Goal: Register for event/course

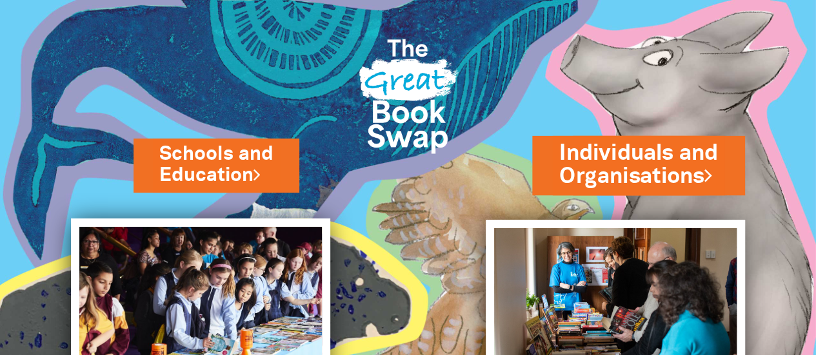
click at [655, 177] on link "Individuals and Organisations" at bounding box center [638, 165] width 159 height 54
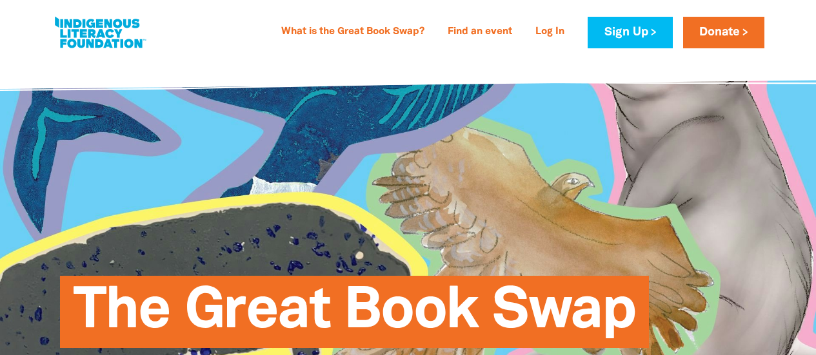
select select "AU"
type input "[EMAIL_ADDRESS][DOMAIN_NAME]"
click at [330, 39] on link "What is the Great Book Swap?" at bounding box center [352, 32] width 159 height 21
select select "AU"
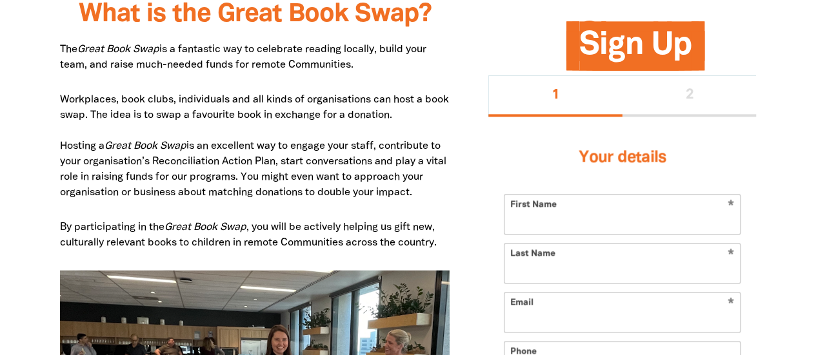
type input "[EMAIL_ADDRESS][DOMAIN_NAME]"
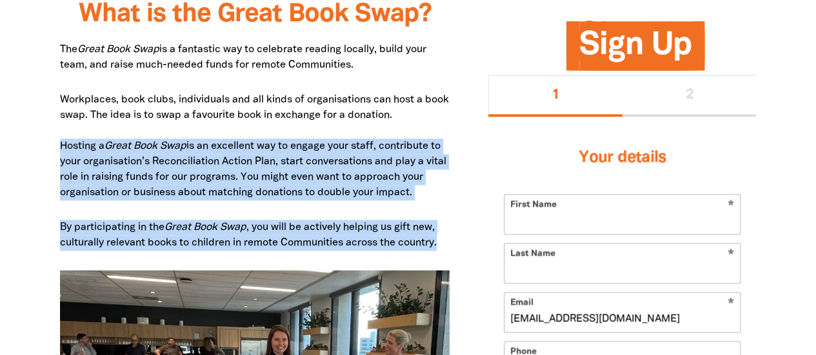
drag, startPoint x: 52, startPoint y: 146, endPoint x: 459, endPoint y: 247, distance: 419.9
copy div "Hosting a Great Book Swap is an excellent way to engage your staff, contribute …"
